Goal: Communication & Community: Answer question/provide support

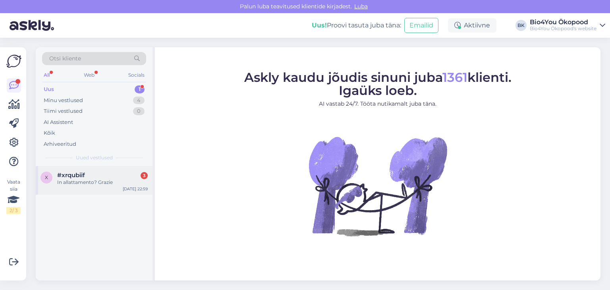
click at [106, 174] on div "#xrqubiif 3" at bounding box center [102, 175] width 91 height 7
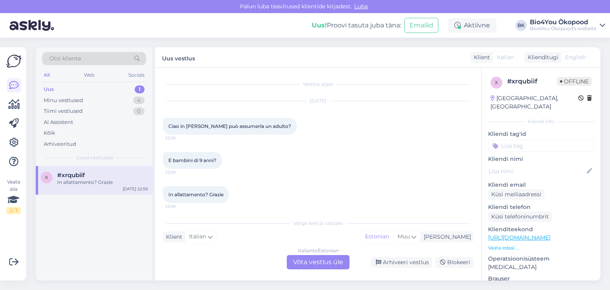
scroll to position [4, 0]
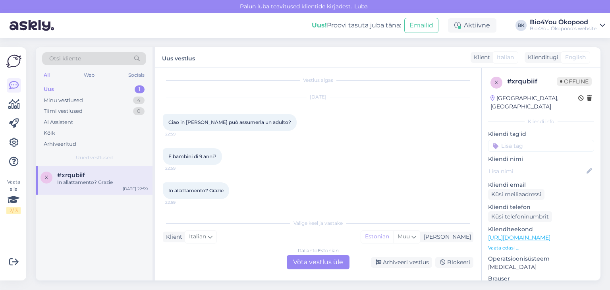
click at [305, 261] on div "Italian to Estonian Võta vestlus üle" at bounding box center [318, 262] width 63 height 14
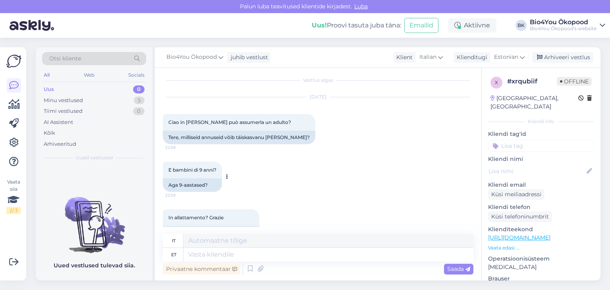
scroll to position [25, 0]
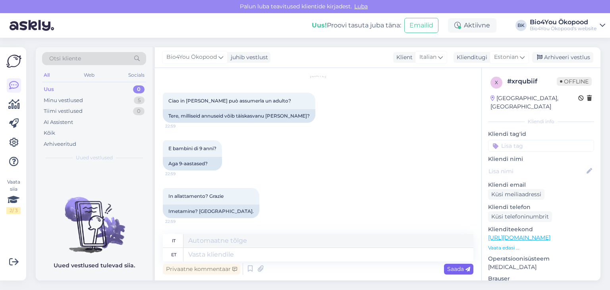
click at [454, 271] on span "Saada" at bounding box center [458, 268] width 23 height 7
click at [263, 252] on textarea at bounding box center [328, 255] width 290 height 14
type textarea "Tere!"
type textarea "Ciao!"
type textarea "Tere! Millise too"
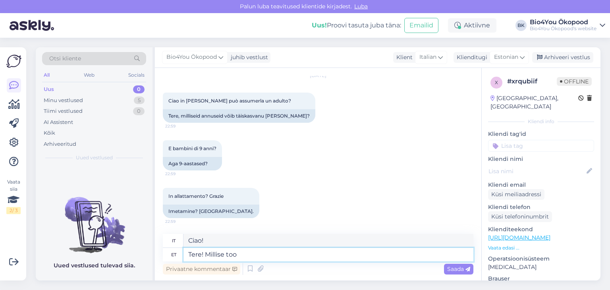
type textarea "Ciao! Che tipo?"
type textarea "Tere! Millise toote ko"
type textarea "Ciao! [PERSON_NAME] prodotto?"
type textarea "Tere! Millise toote kohta in"
type textarea "Ciao! [PERSON_NAME] prodotto?"
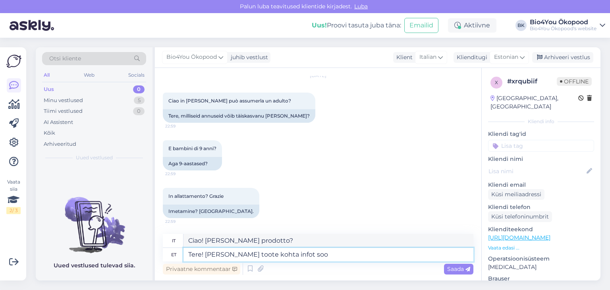
type textarea "Tere! [PERSON_NAME] toote kohta infot soov"
type textarea "Ciao! Che prodotto stai cercando?"
type textarea "Tere! [PERSON_NAME] toote kohta infot soovite?"
type textarea "Ciao! [PERSON_NAME] prodotto vorresti avere informazioni?"
type textarea "Tere! [PERSON_NAME] toote kohta infot soovite?"
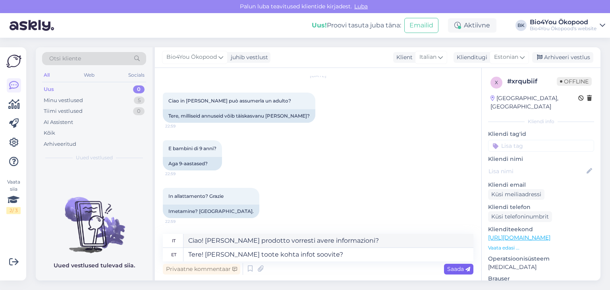
click at [453, 268] on span "Saada" at bounding box center [458, 268] width 23 height 7
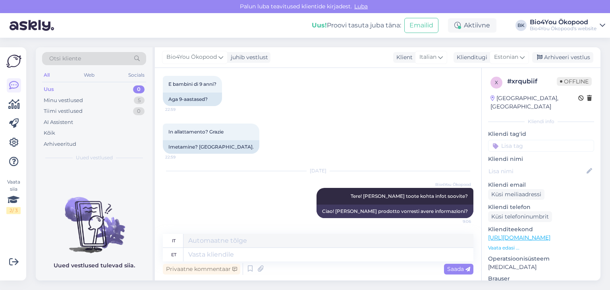
scroll to position [89, 0]
